Goal: Information Seeking & Learning: Learn about a topic

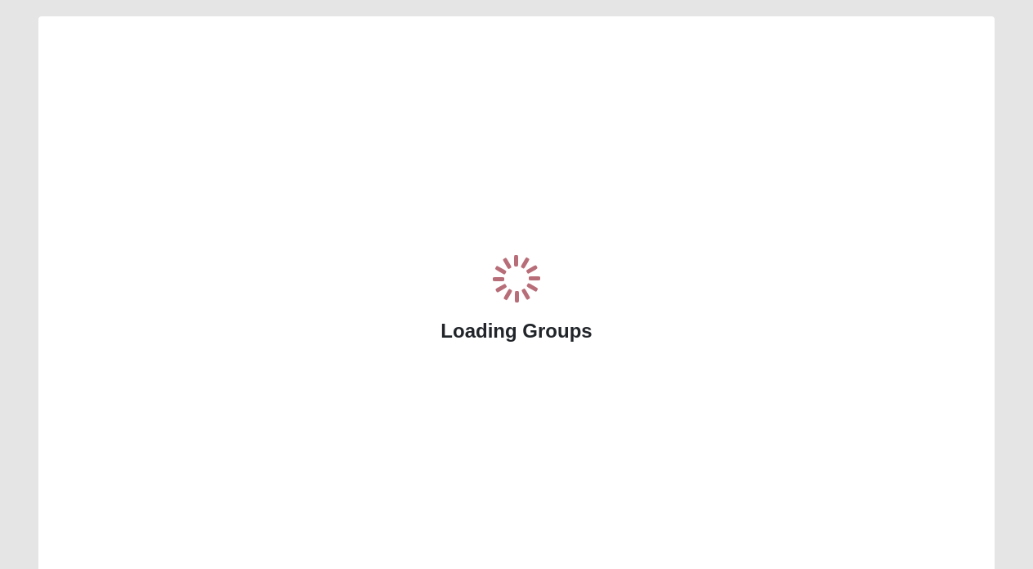
scroll to position [74, 0]
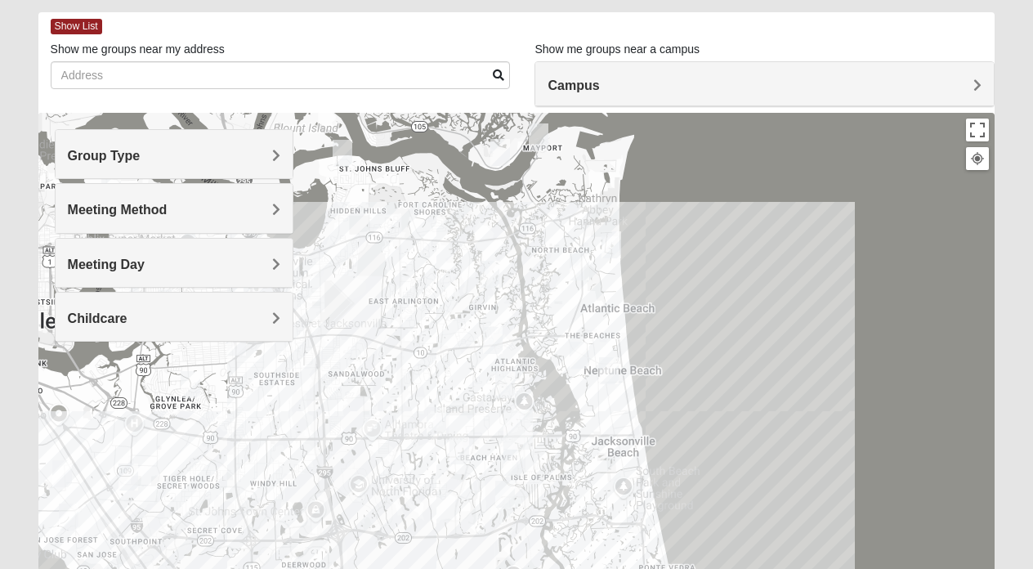
click at [184, 211] on h4 "Meeting Method" at bounding box center [174, 210] width 213 height 16
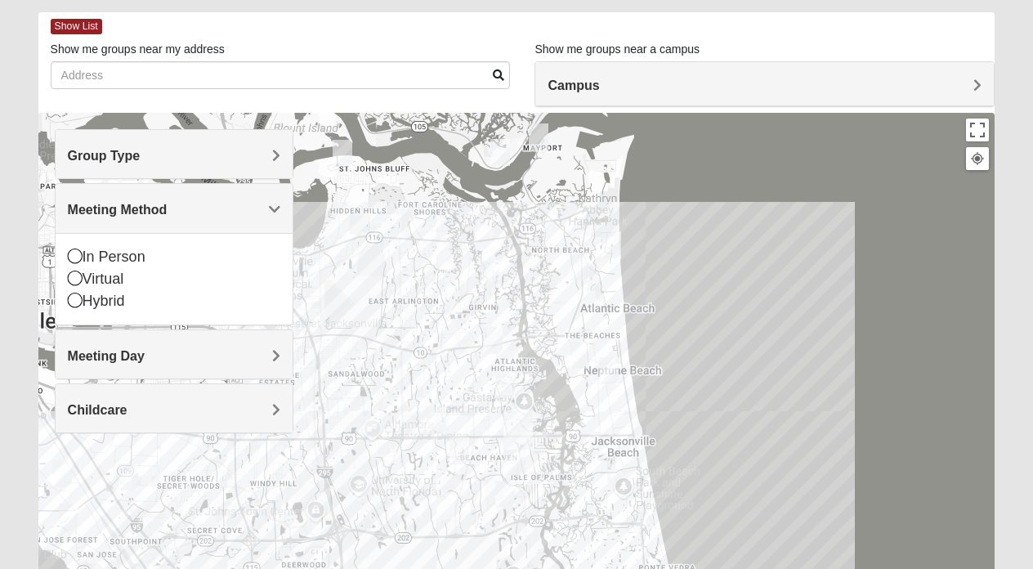
click at [178, 170] on div "Group Type" at bounding box center [175, 154] width 238 height 48
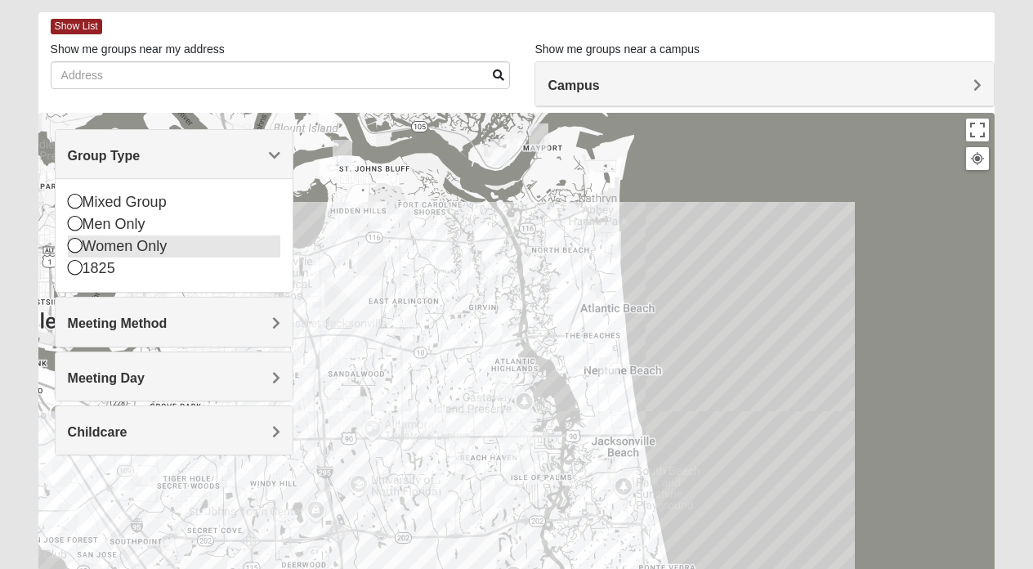
click at [132, 245] on div "Women Only" at bounding box center [174, 246] width 213 height 22
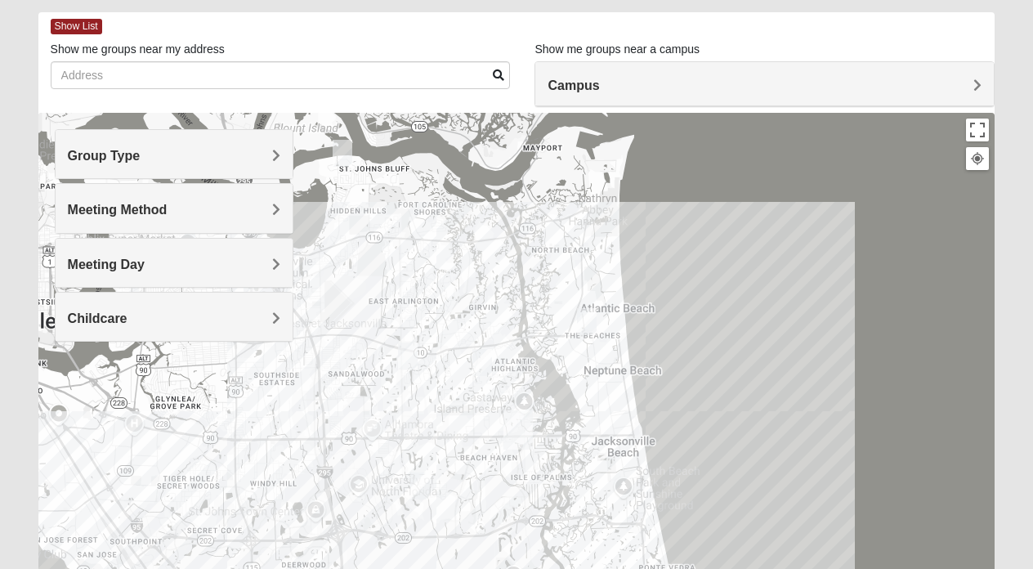
click at [478, 357] on img "Womens Yonge 32224" at bounding box center [482, 362] width 20 height 27
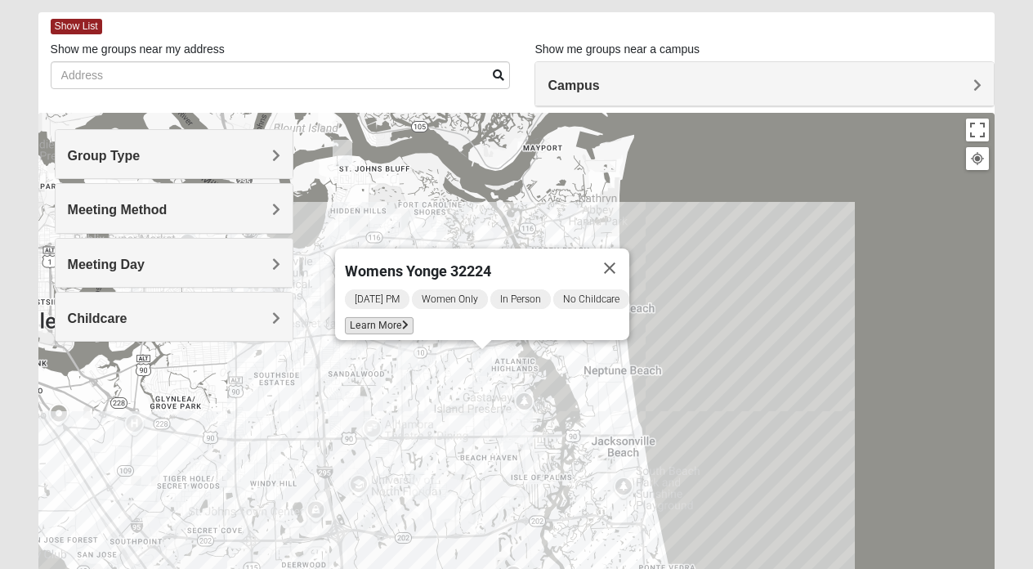
click at [374, 317] on span "Learn More" at bounding box center [379, 325] width 69 height 17
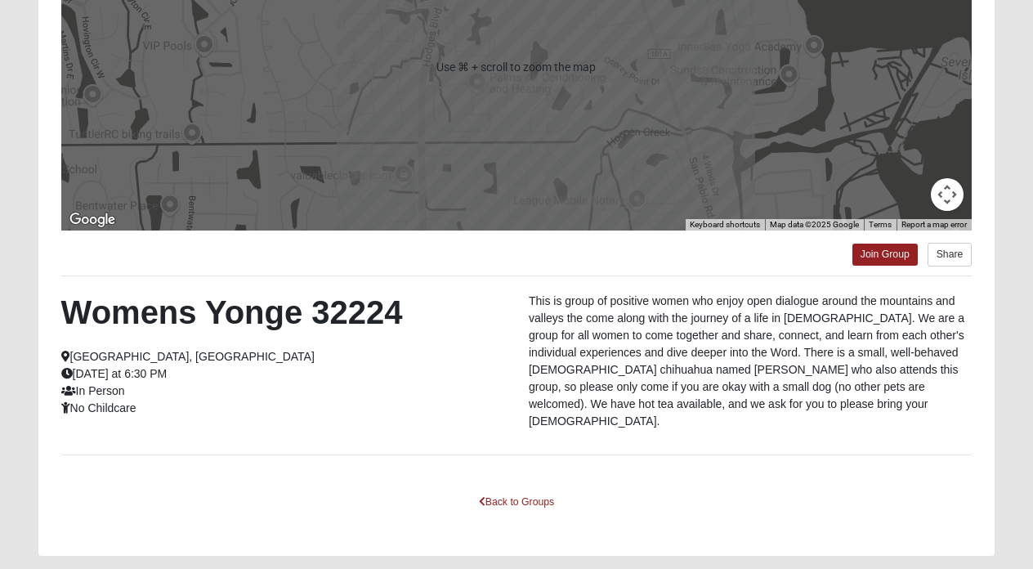
scroll to position [274, 0]
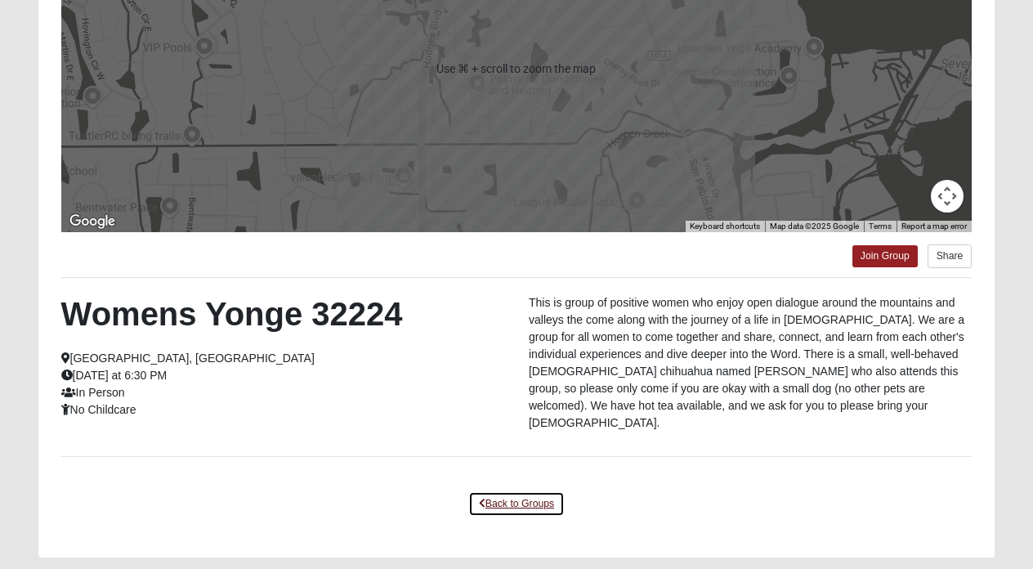
click at [542, 491] on link "Back to Groups" at bounding box center [516, 503] width 96 height 25
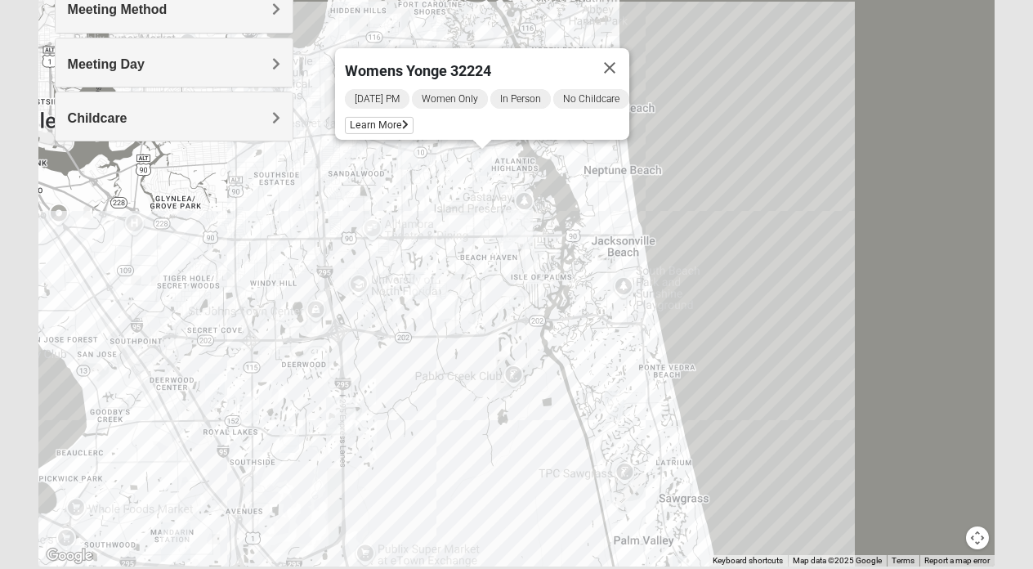
click at [423, 295] on img "Womens Nguyen 32224" at bounding box center [420, 285] width 20 height 27
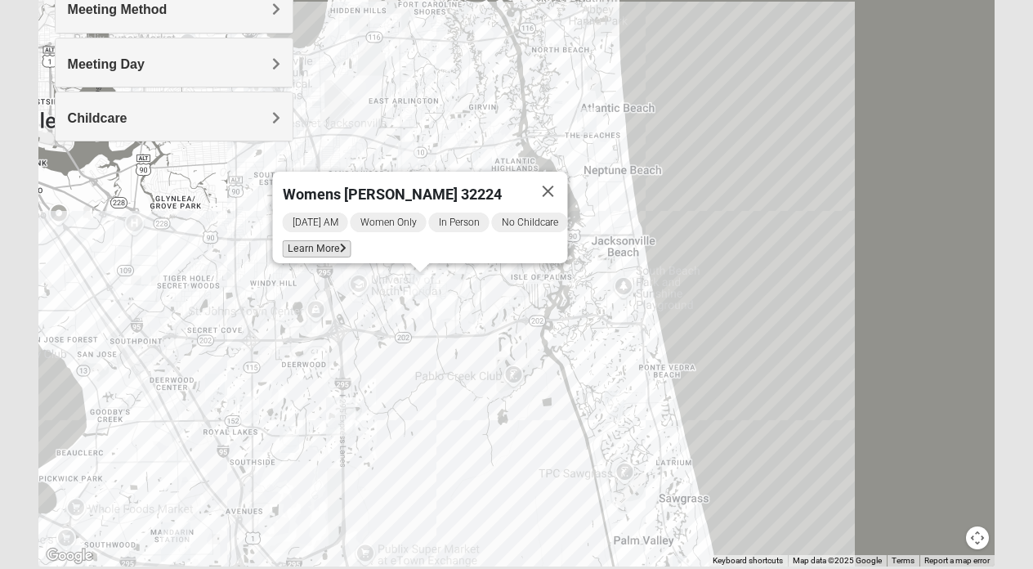
click at [320, 240] on span "Learn More" at bounding box center [316, 248] width 69 height 17
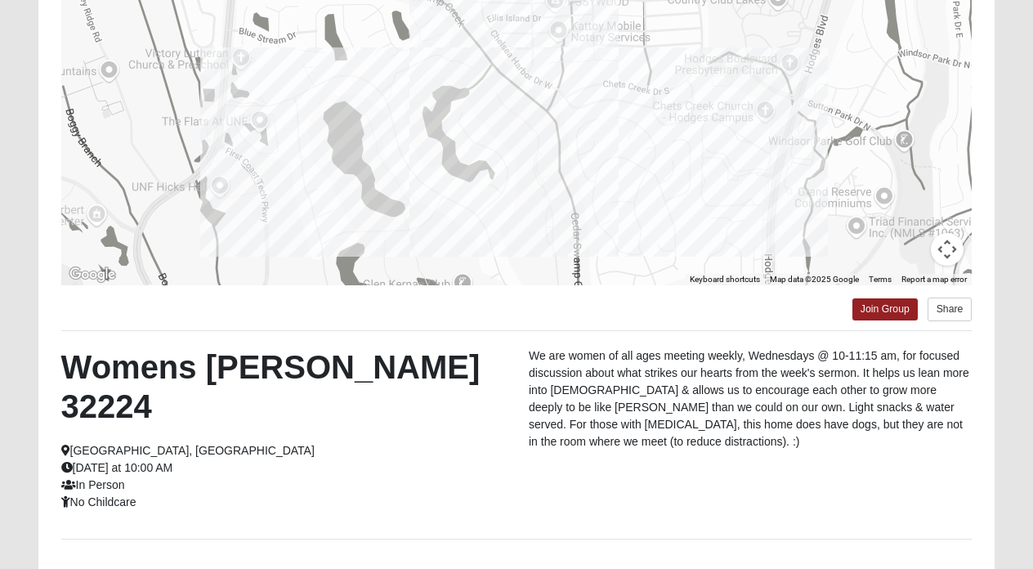
scroll to position [230, 0]
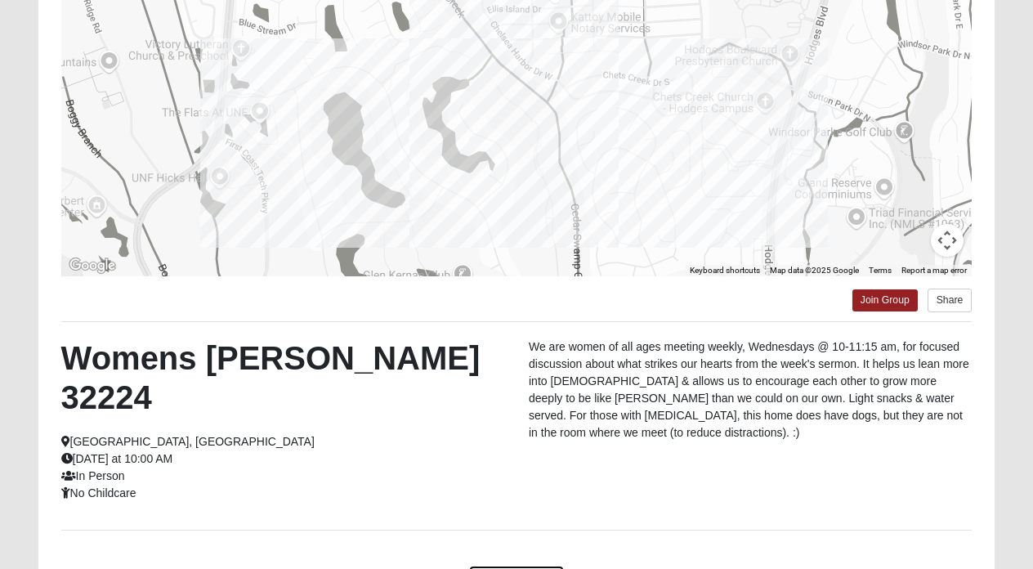
click at [492, 565] on link "Back to Groups" at bounding box center [516, 577] width 96 height 25
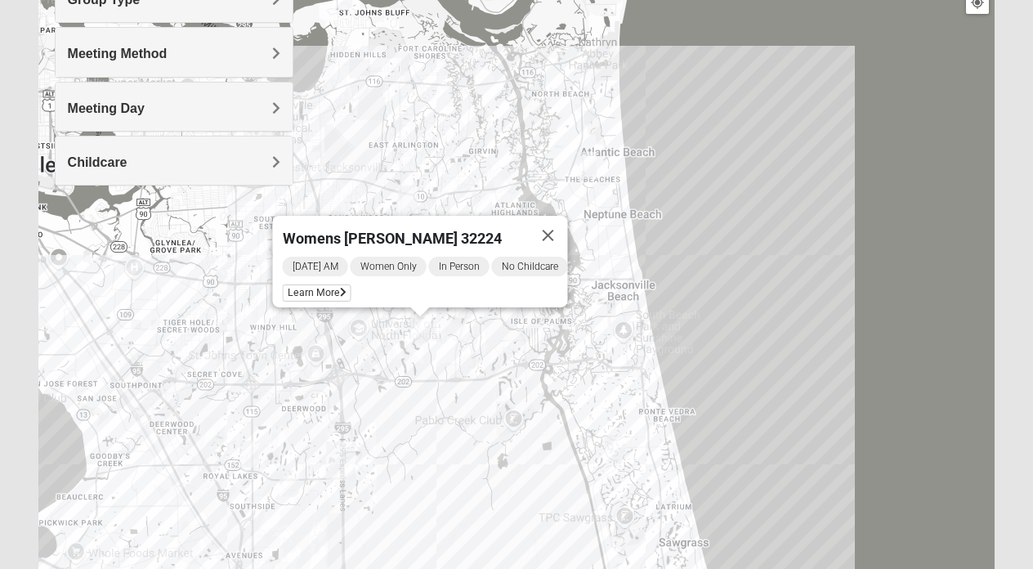
click at [291, 483] on img "Womens Adams/Taunton 32256" at bounding box center [289, 483] width 20 height 27
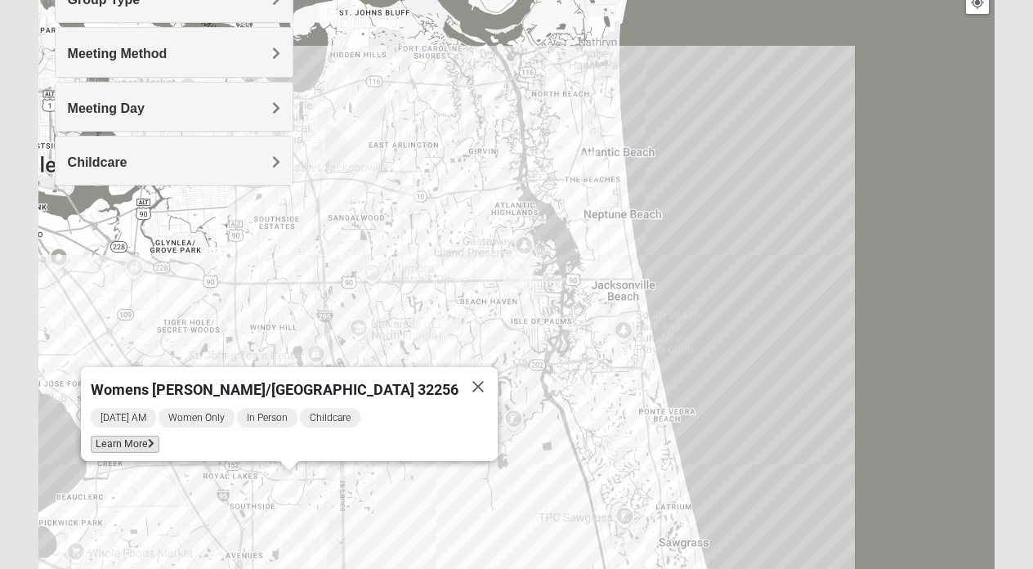
click at [154, 439] on icon at bounding box center [151, 444] width 7 height 10
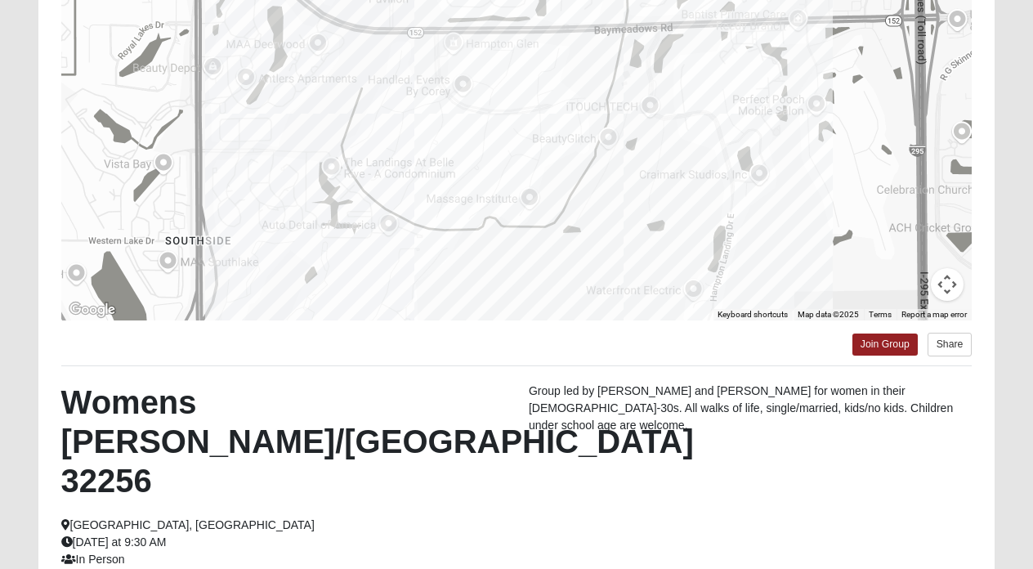
scroll to position [190, 0]
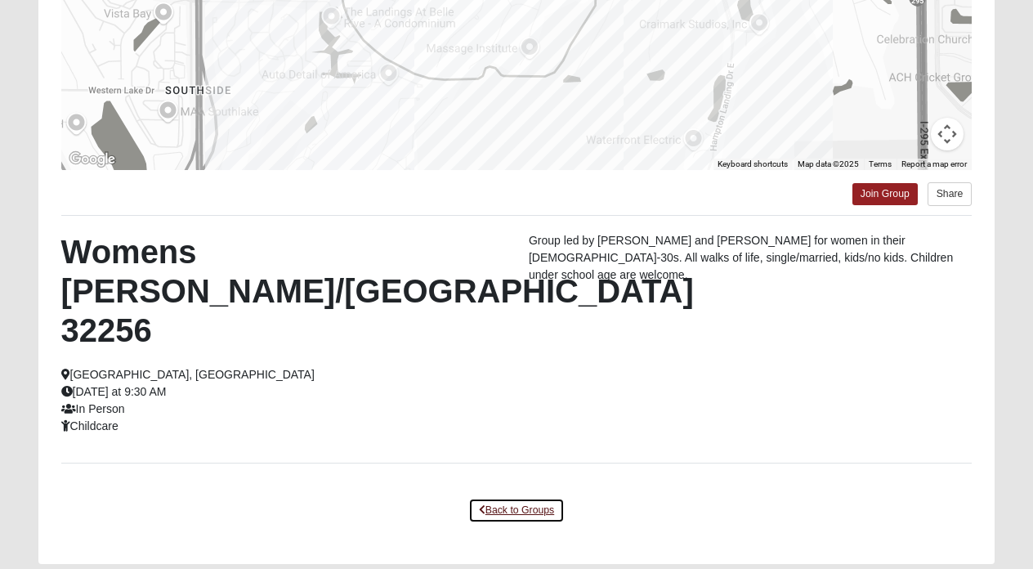
click at [485, 498] on link "Back to Groups" at bounding box center [516, 510] width 96 height 25
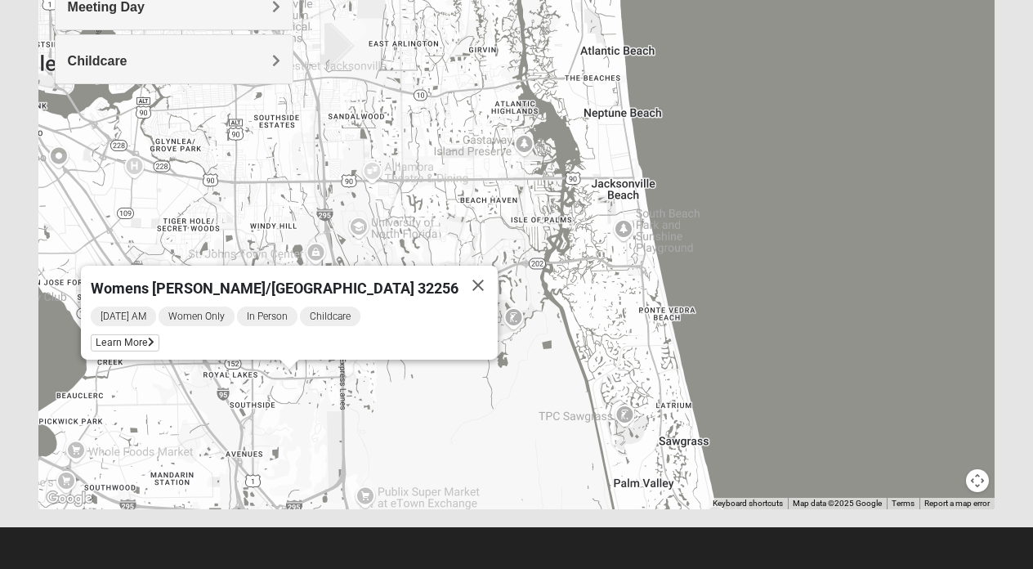
scroll to position [331, 0]
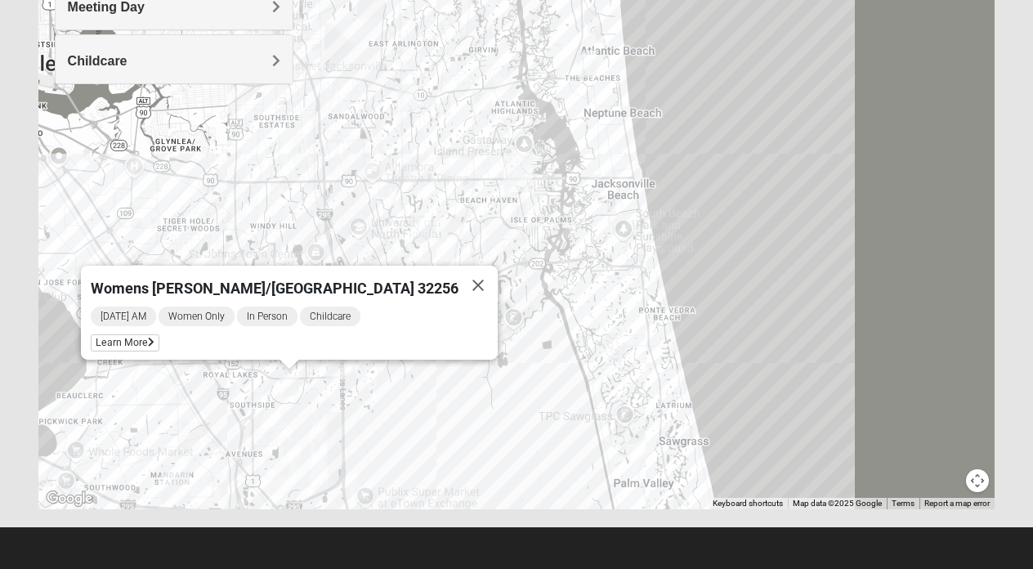
click at [617, 353] on img "Womens Paul 32082" at bounding box center [615, 346] width 20 height 27
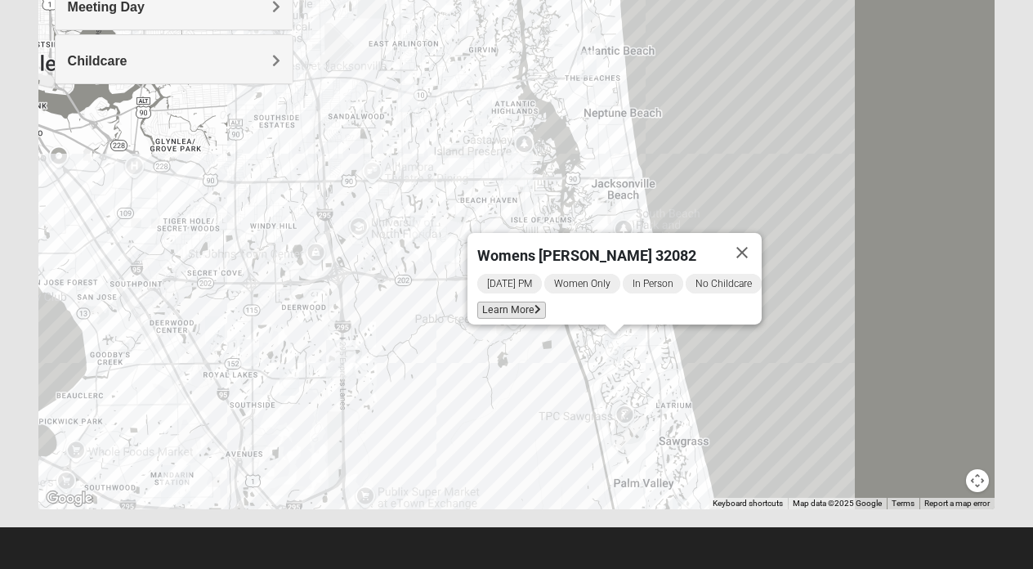
click at [501, 303] on span "Learn More" at bounding box center [511, 310] width 69 height 17
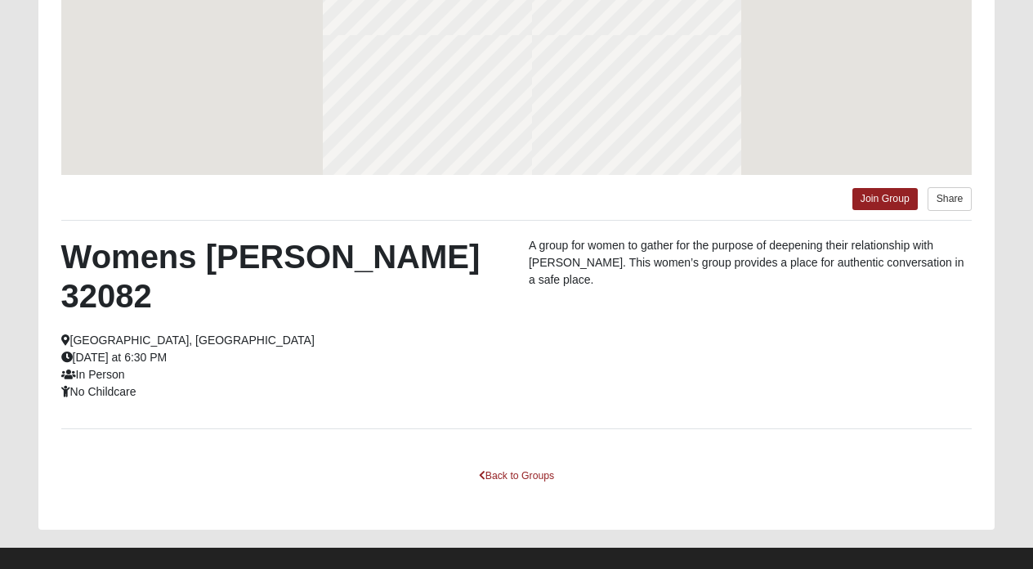
scroll to position [259, 0]
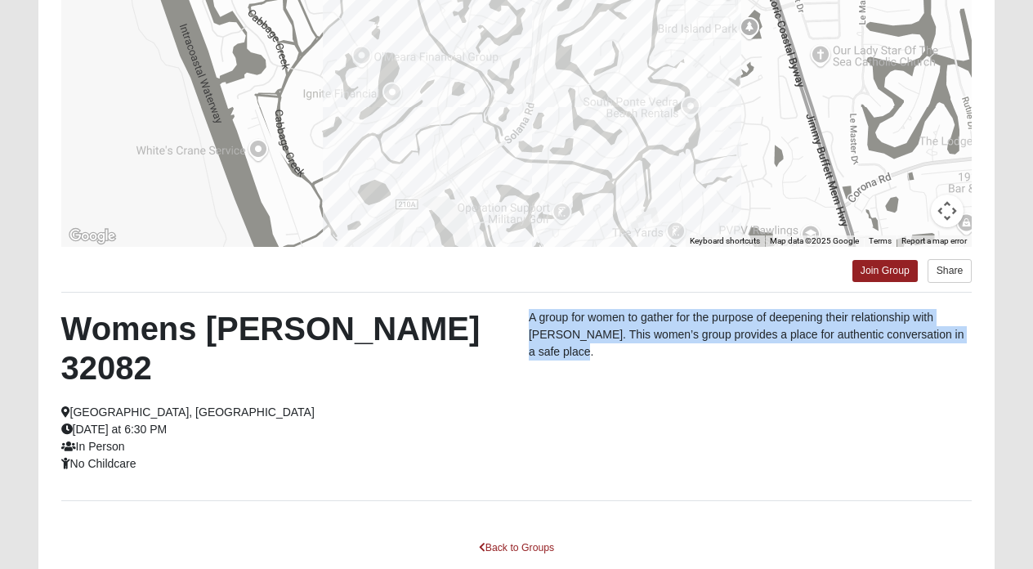
drag, startPoint x: 968, startPoint y: 333, endPoint x: 530, endPoint y: 315, distance: 438.4
click at [530, 315] on p "A group for women to gather for the purpose of deepening their relationship wit…" at bounding box center [750, 334] width 443 height 51
copy p "A group for women to gather for the purpose of deepening their relationship wit…"
click at [517, 535] on link "Back to Groups" at bounding box center [516, 547] width 96 height 25
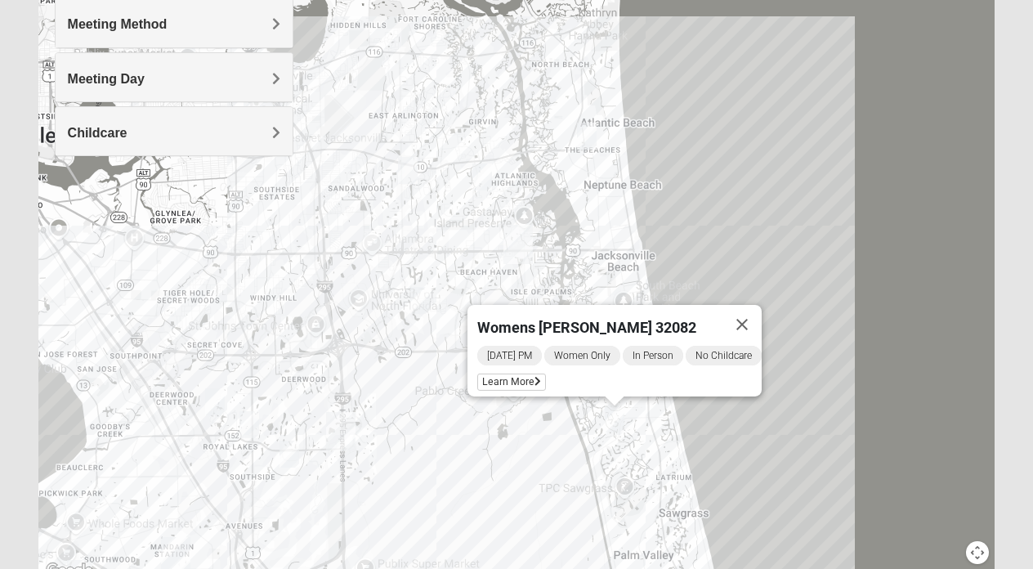
click at [248, 23] on h4 "Meeting Method" at bounding box center [174, 24] width 213 height 16
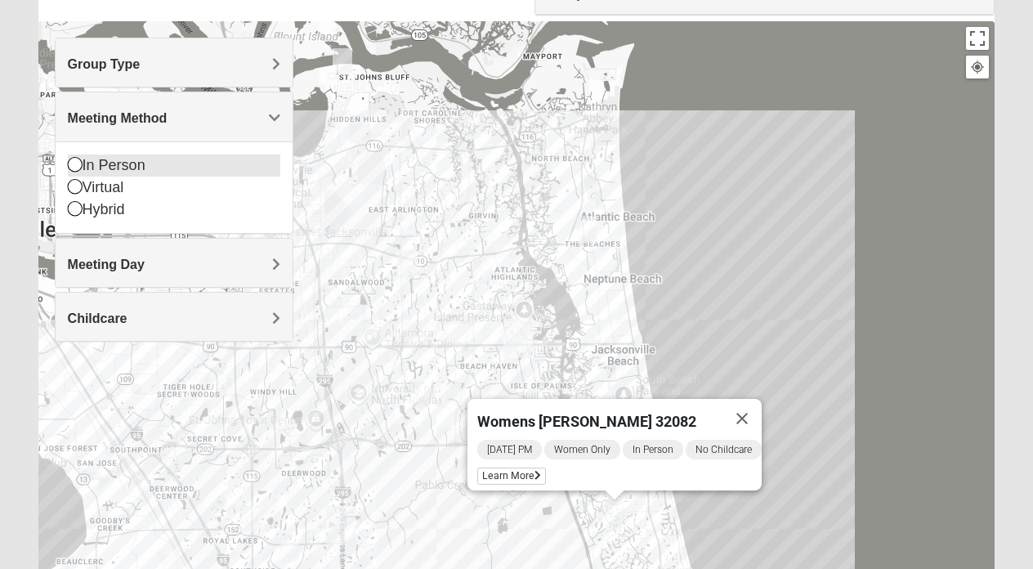
scroll to position [157, 0]
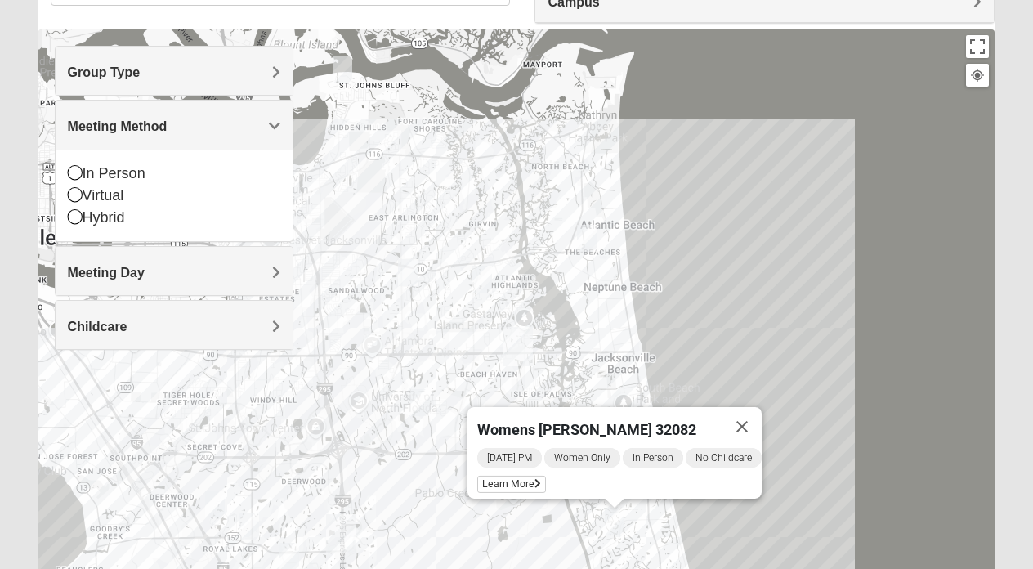
click at [238, 80] on div "Group Type" at bounding box center [175, 71] width 238 height 48
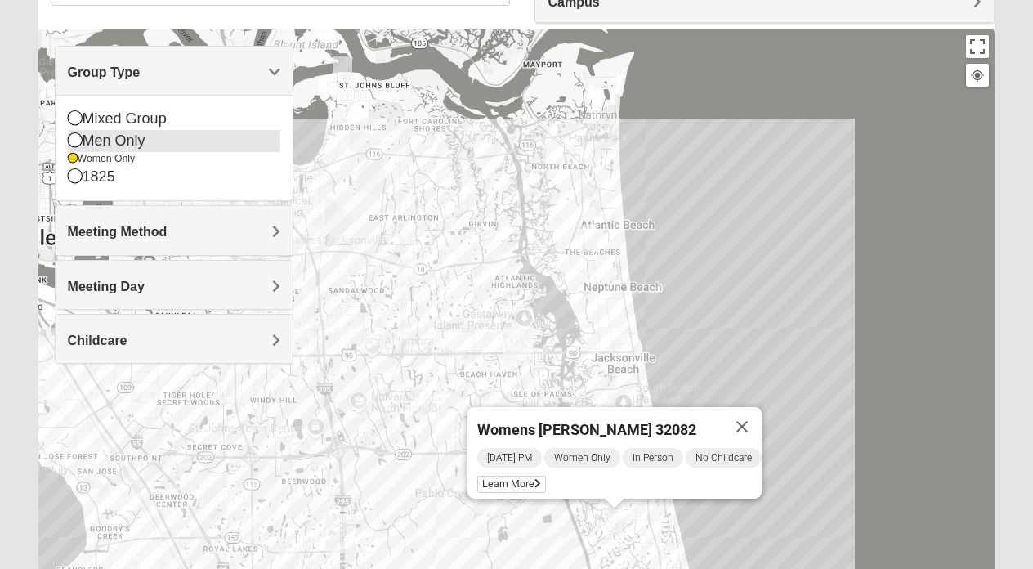
click at [184, 136] on div "Men Only" at bounding box center [174, 141] width 213 height 22
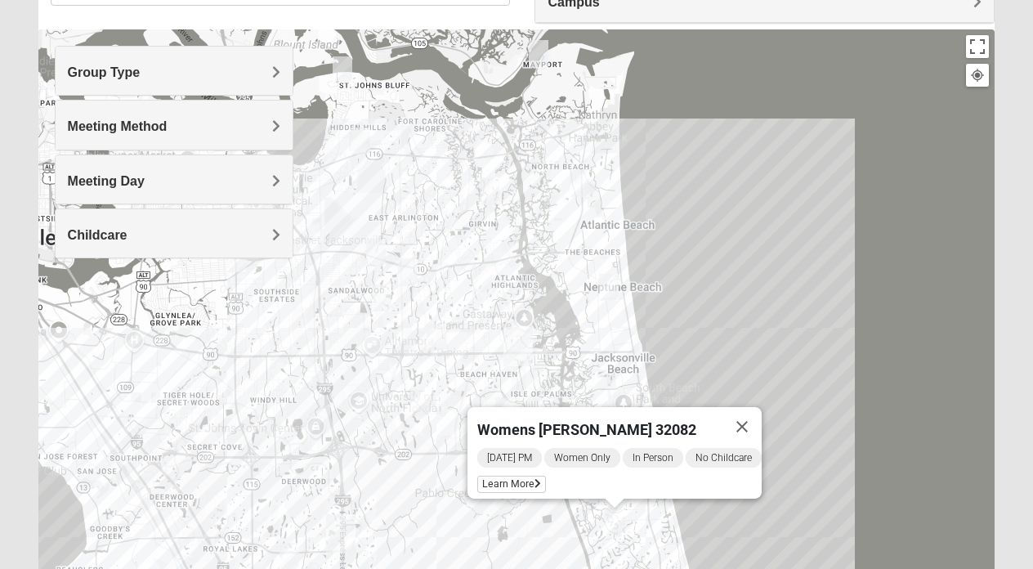
click at [386, 297] on img "Mens Haines 32246" at bounding box center [382, 297] width 20 height 27
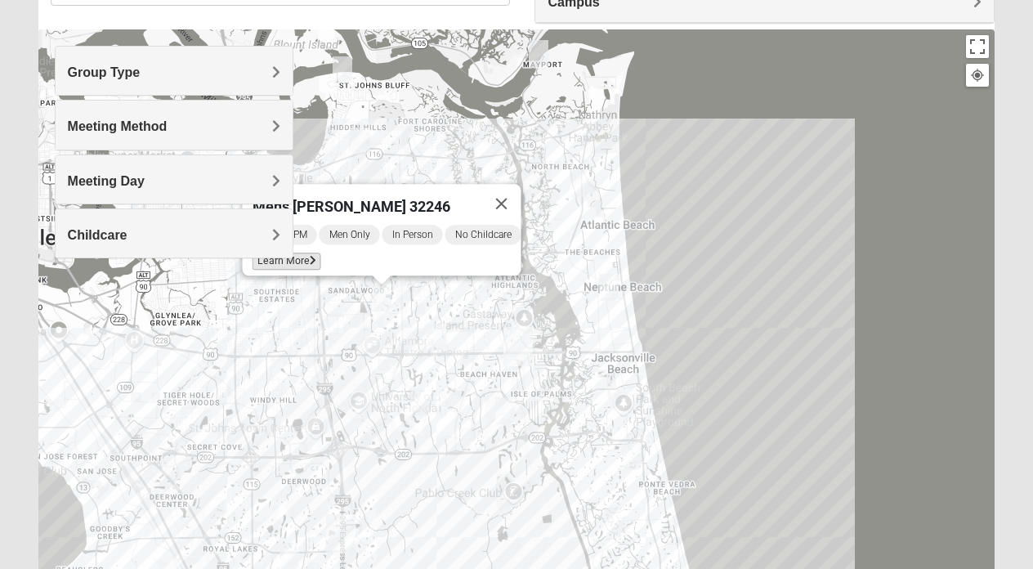
click at [309, 256] on icon at bounding box center [312, 261] width 7 height 10
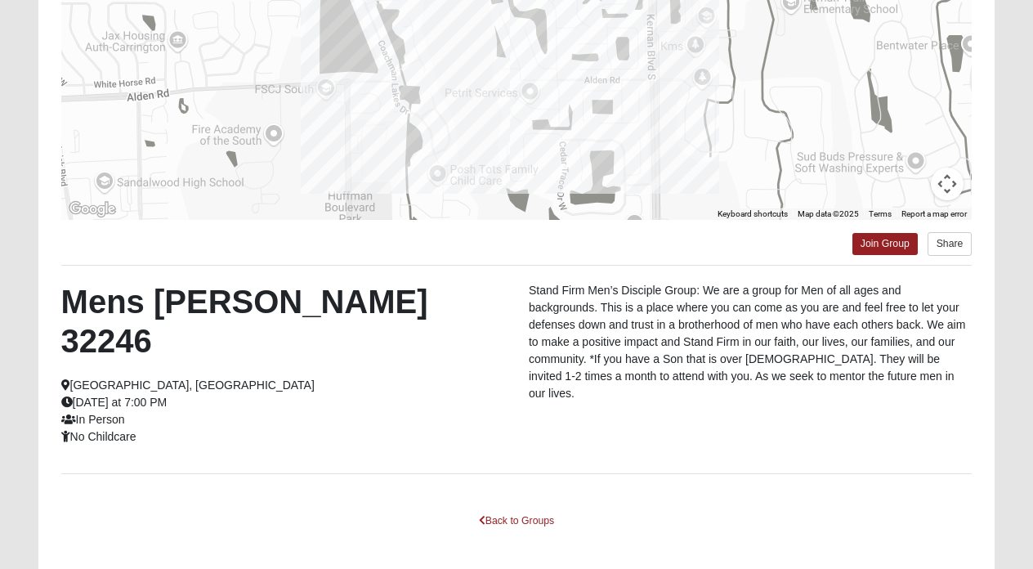
scroll to position [312, 0]
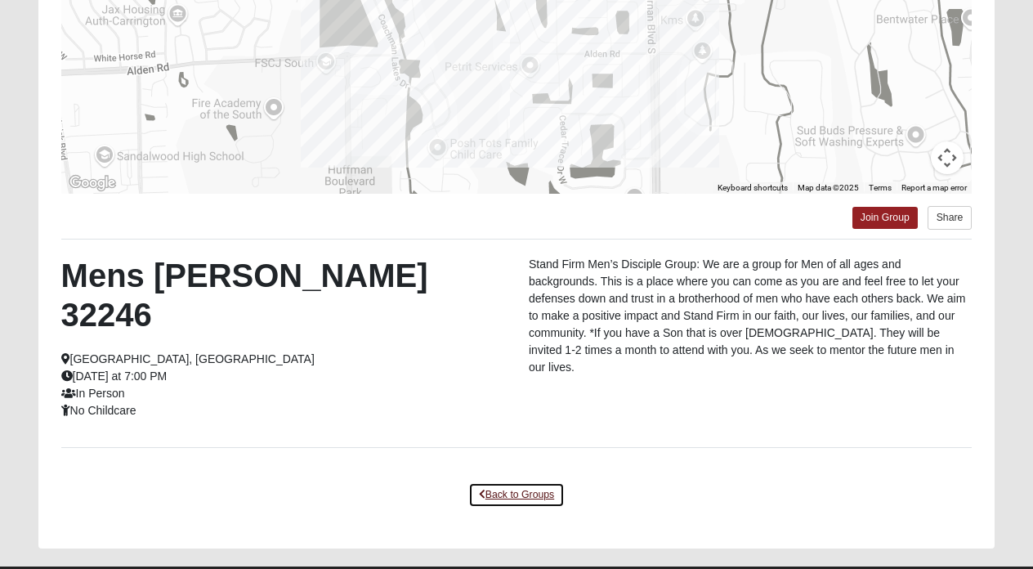
click at [489, 482] on link "Back to Groups" at bounding box center [516, 494] width 96 height 25
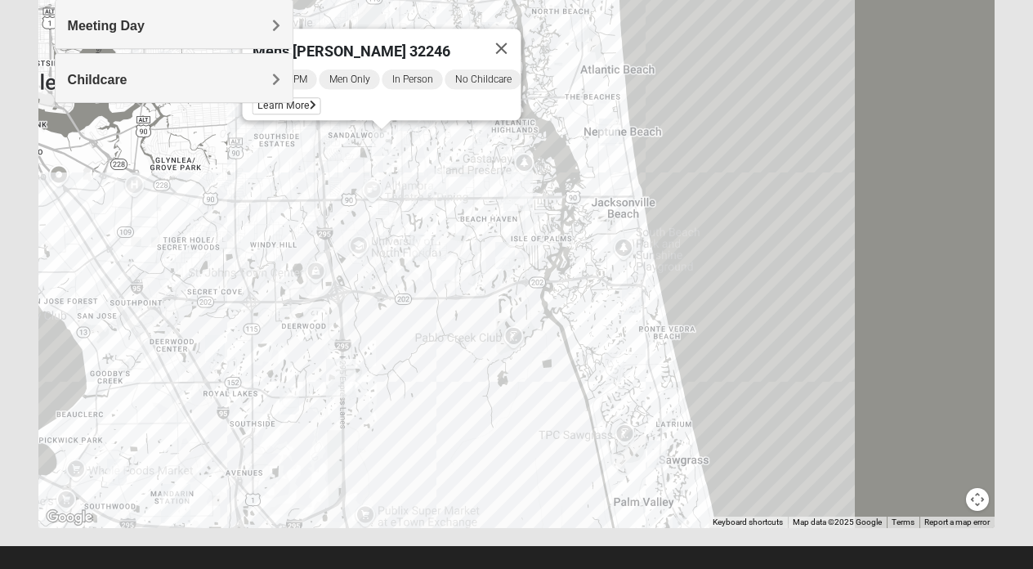
click at [655, 450] on img "Mens Sopchak 32082" at bounding box center [657, 453] width 20 height 27
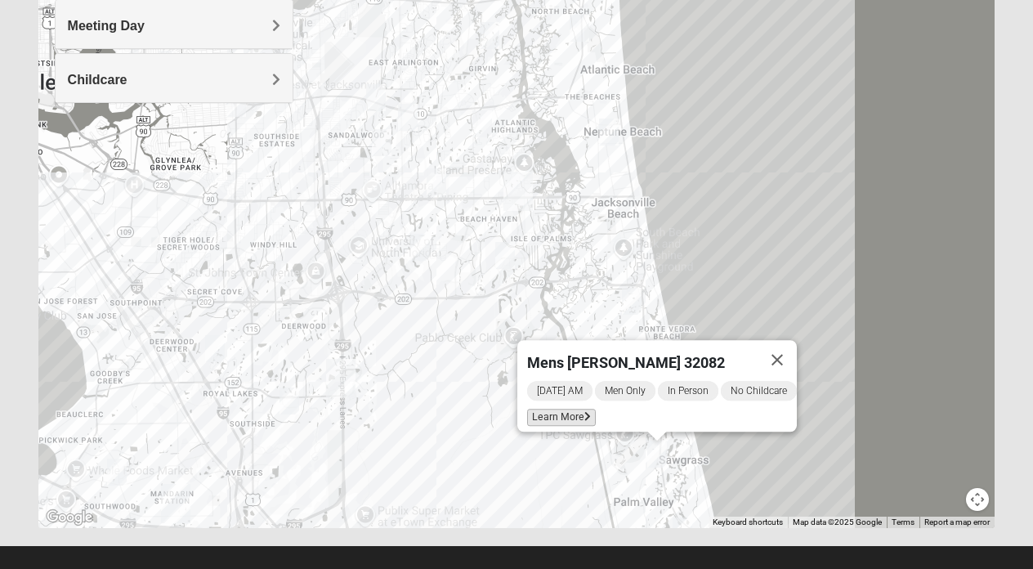
click at [534, 409] on span "Learn More" at bounding box center [561, 417] width 69 height 17
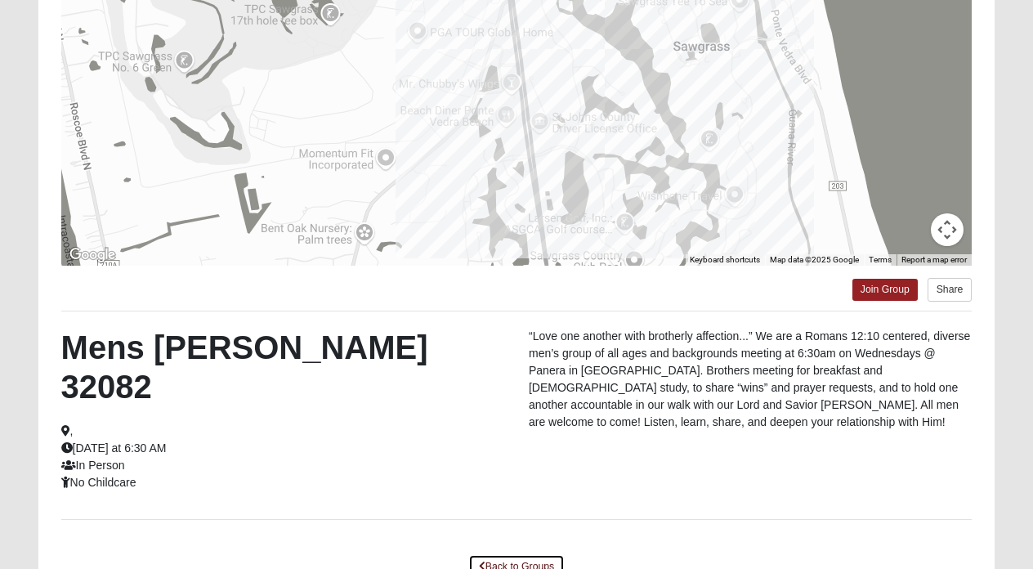
click at [516, 554] on link "Back to Groups" at bounding box center [516, 566] width 96 height 25
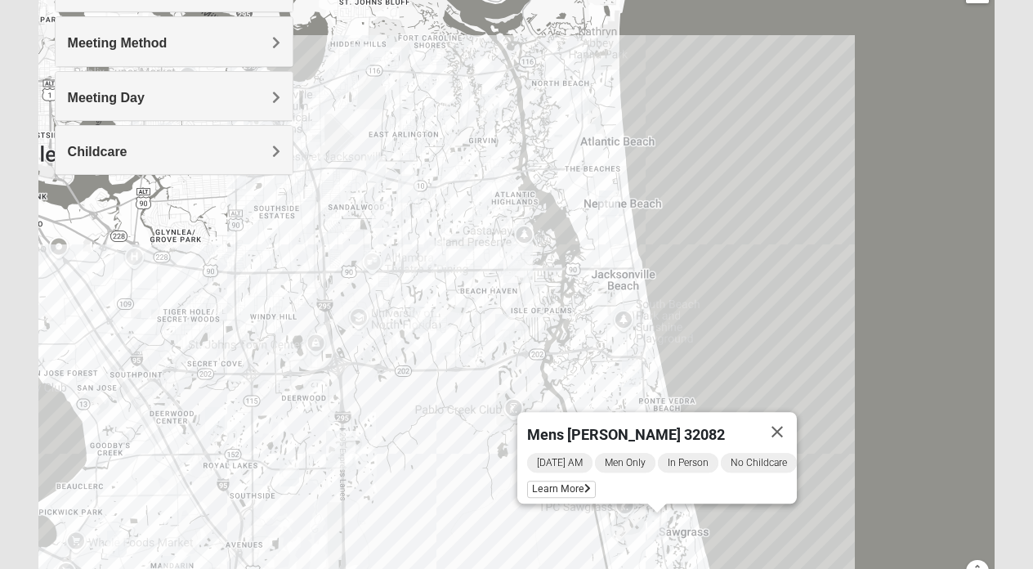
click at [633, 373] on img "Mens Crescimanno 32082" at bounding box center [632, 373] width 20 height 27
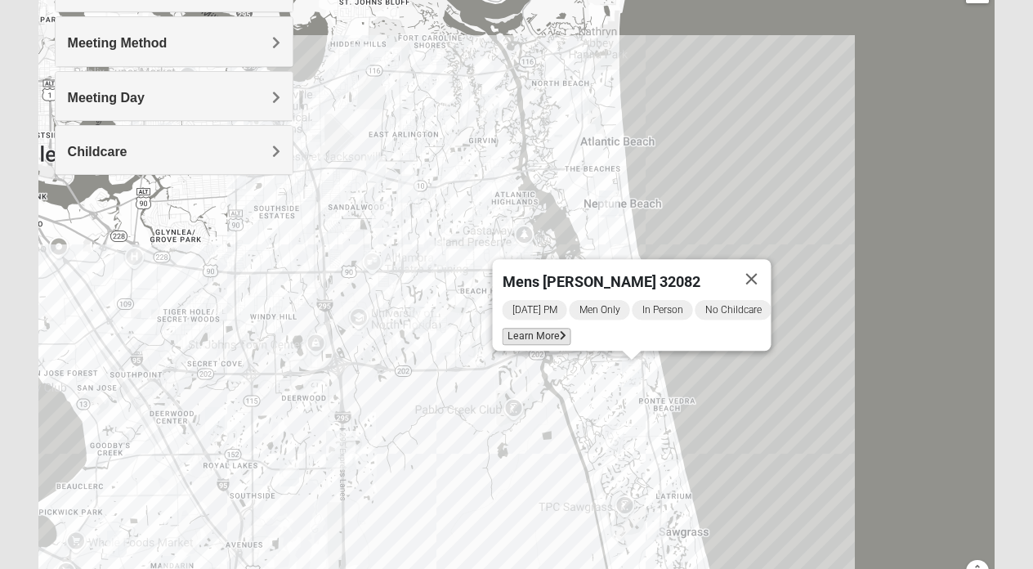
click at [523, 333] on span "Learn More" at bounding box center [536, 336] width 69 height 17
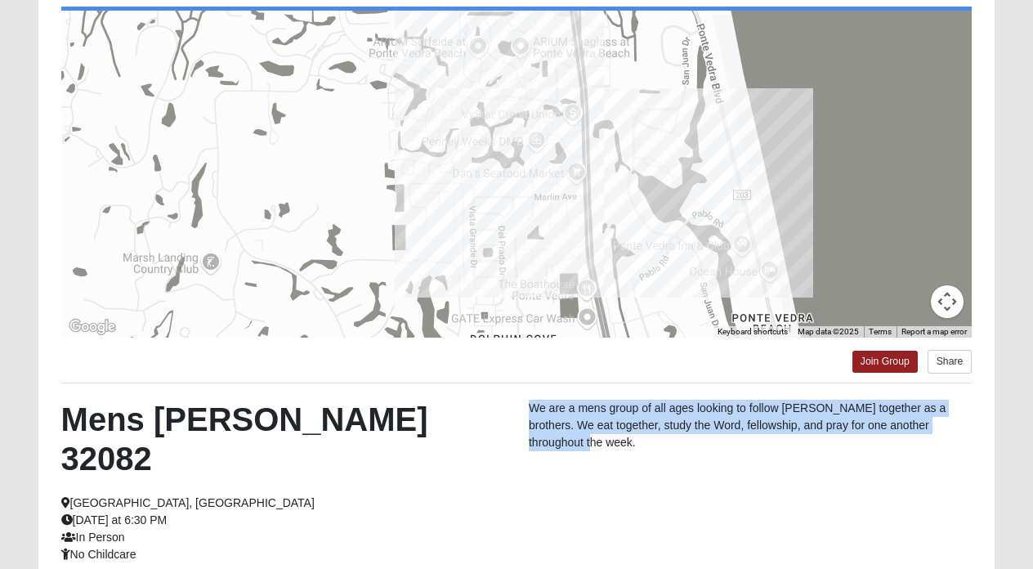
drag, startPoint x: 954, startPoint y: 423, endPoint x: 529, endPoint y: 406, distance: 425.3
click at [529, 406] on p "We are a mens group of all ages looking to follow [PERSON_NAME] together as a b…" at bounding box center [750, 425] width 443 height 51
copy p "We are a mens group of all ages looking to follow [PERSON_NAME] together as a b…"
